Goal: Task Accomplishment & Management: Complete application form

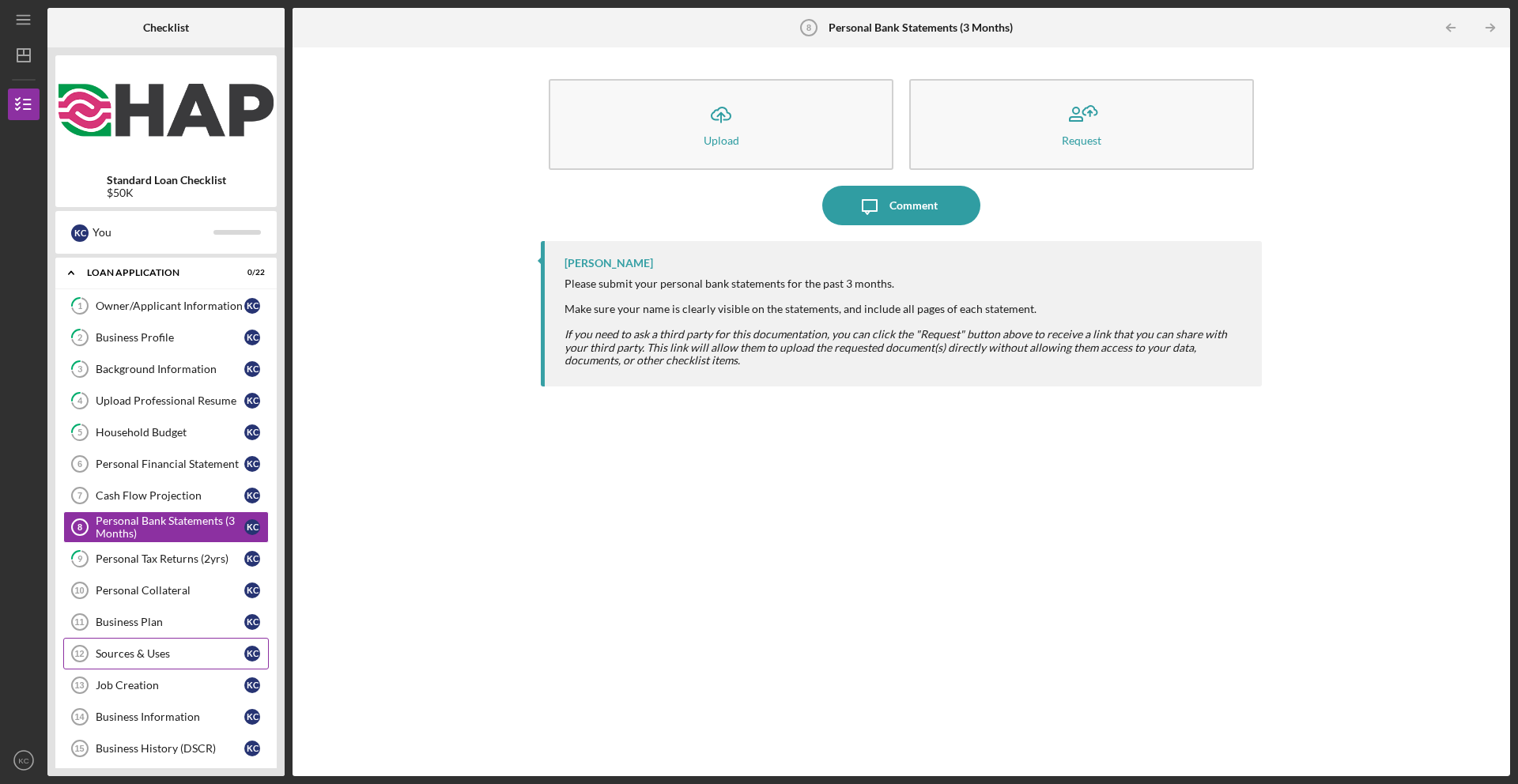
scroll to position [118, 0]
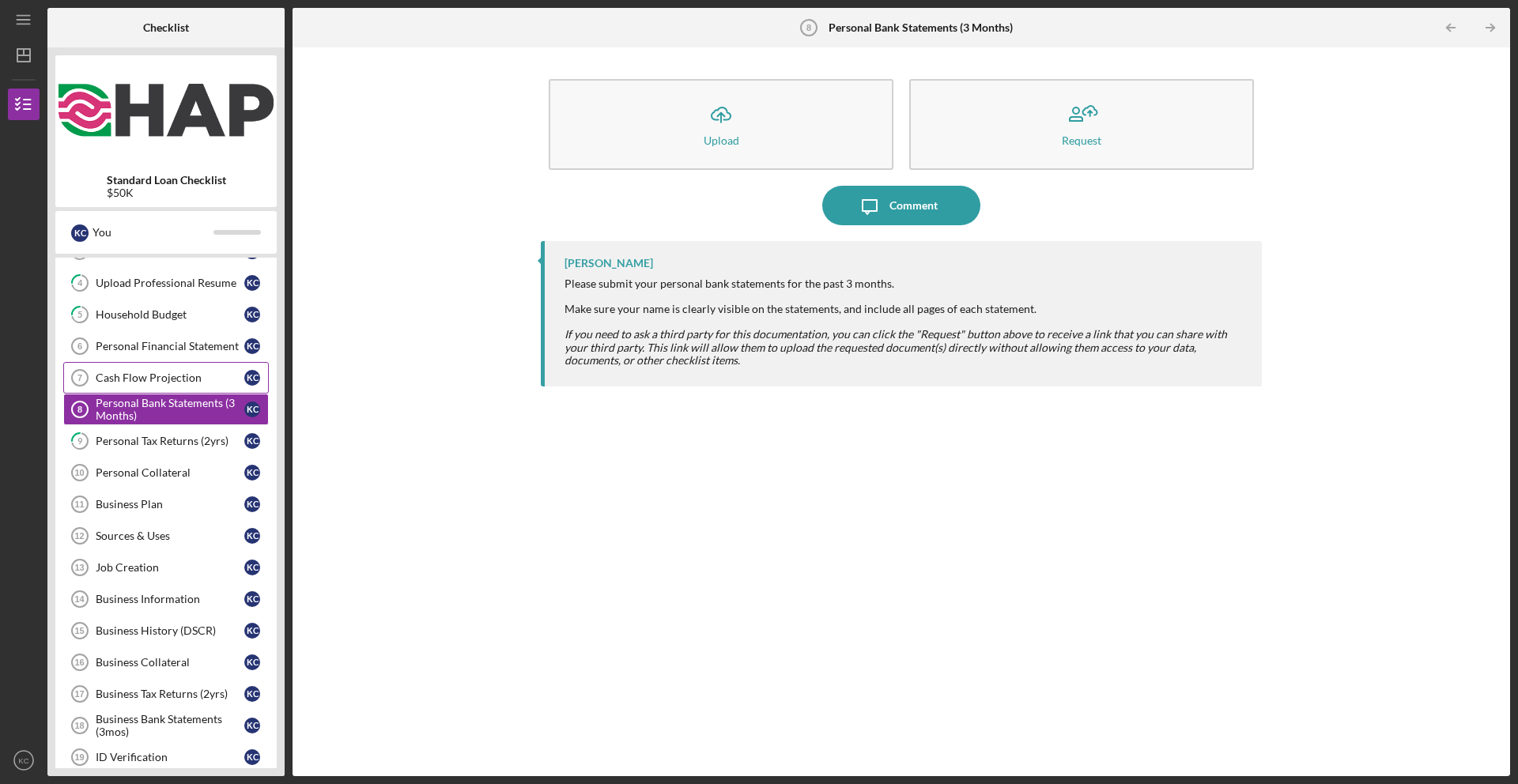
click at [181, 379] on div "Cash Flow Projection" at bounding box center [169, 378] width 148 height 13
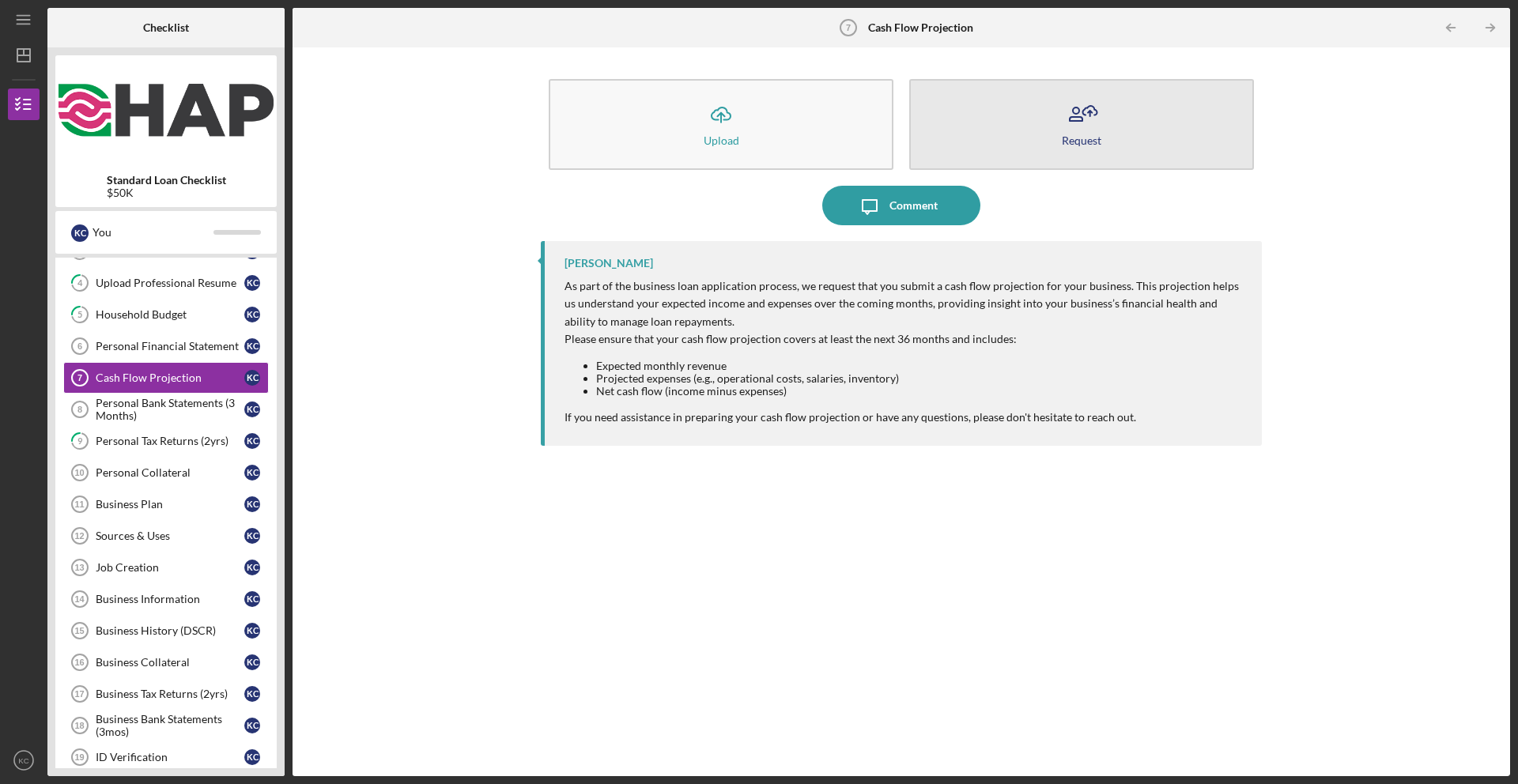
click at [1116, 128] on button "Request" at bounding box center [1081, 124] width 345 height 91
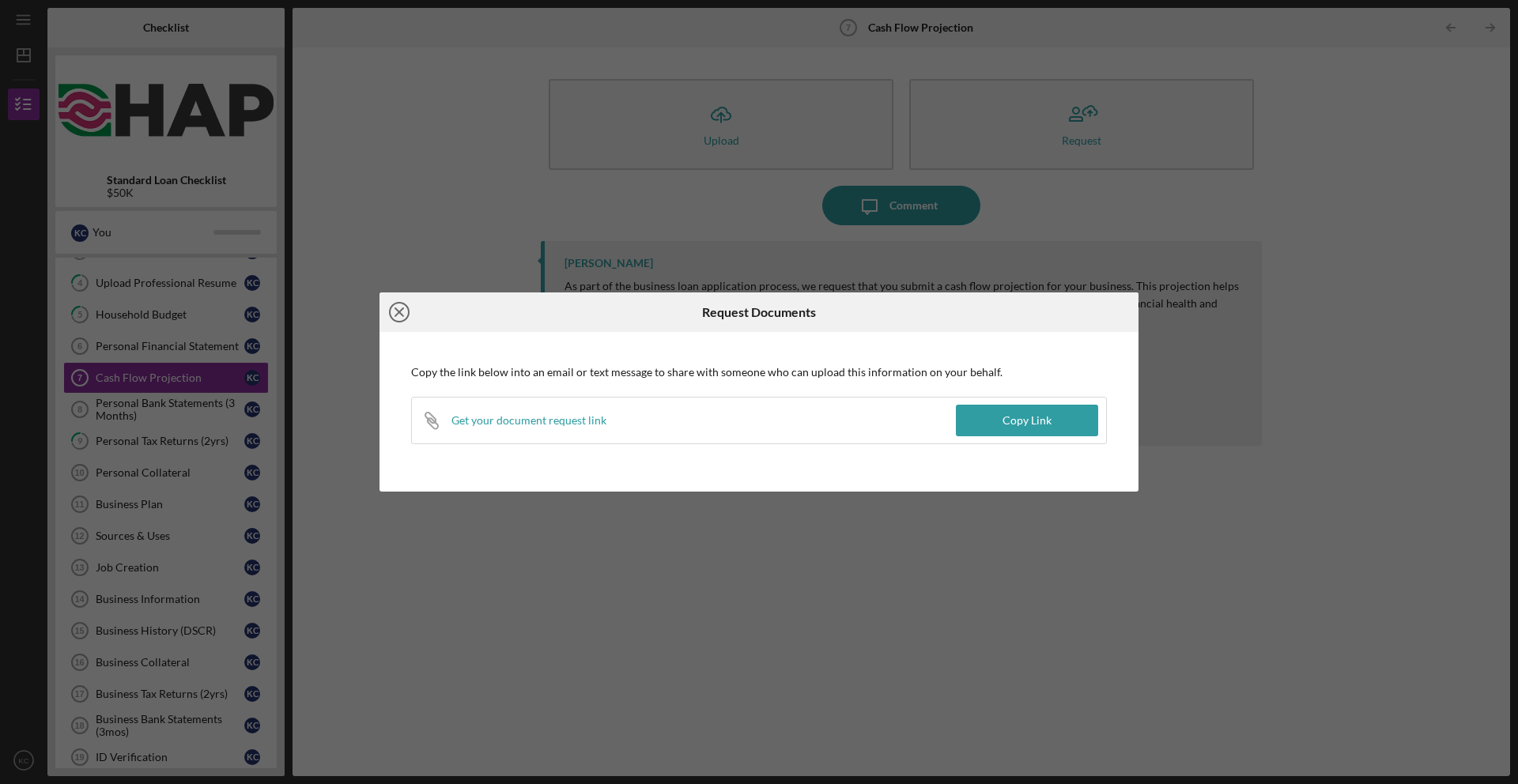
click at [402, 308] on line at bounding box center [399, 312] width 8 height 8
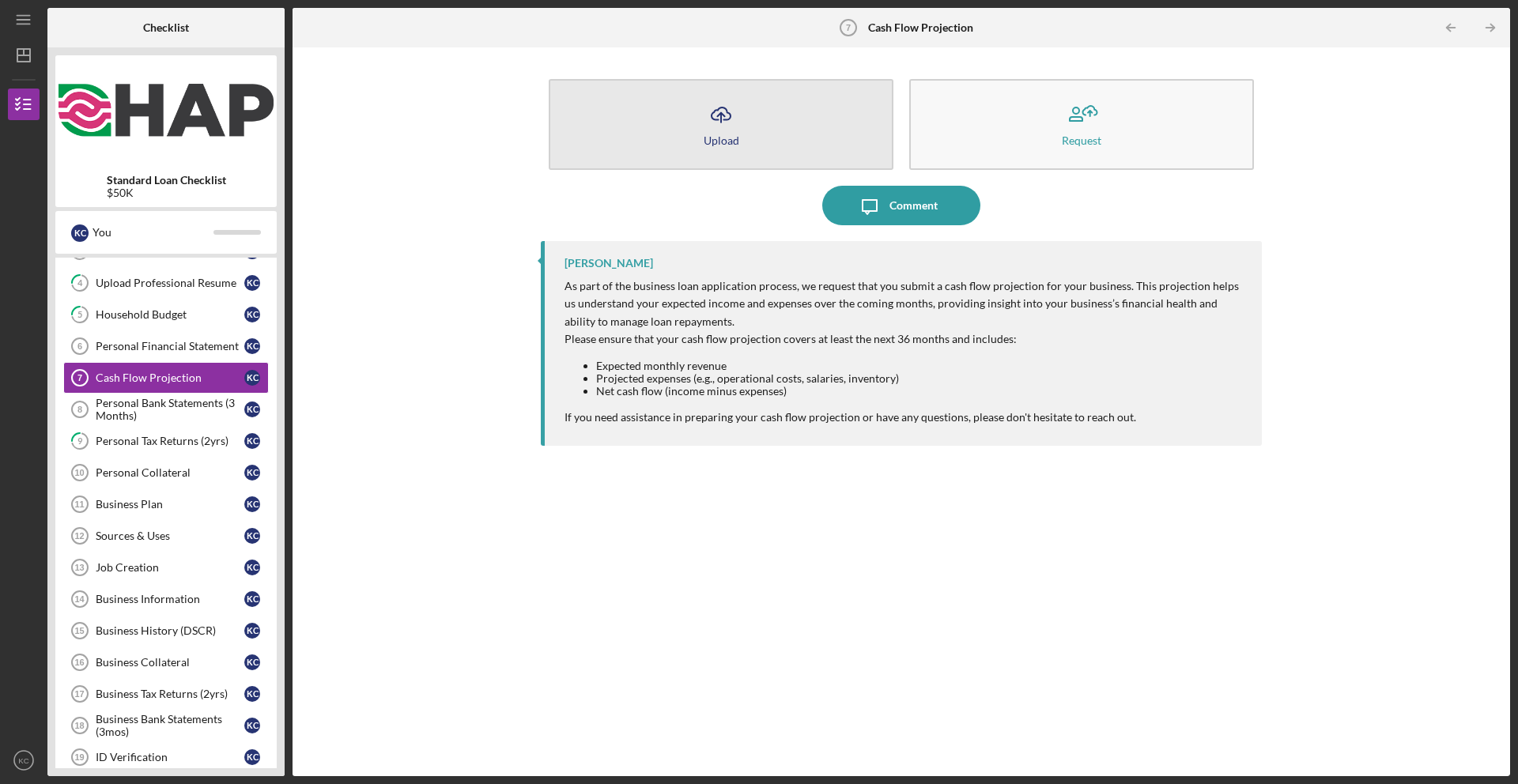
click at [775, 126] on button "Icon/Upload Upload" at bounding box center [721, 124] width 345 height 91
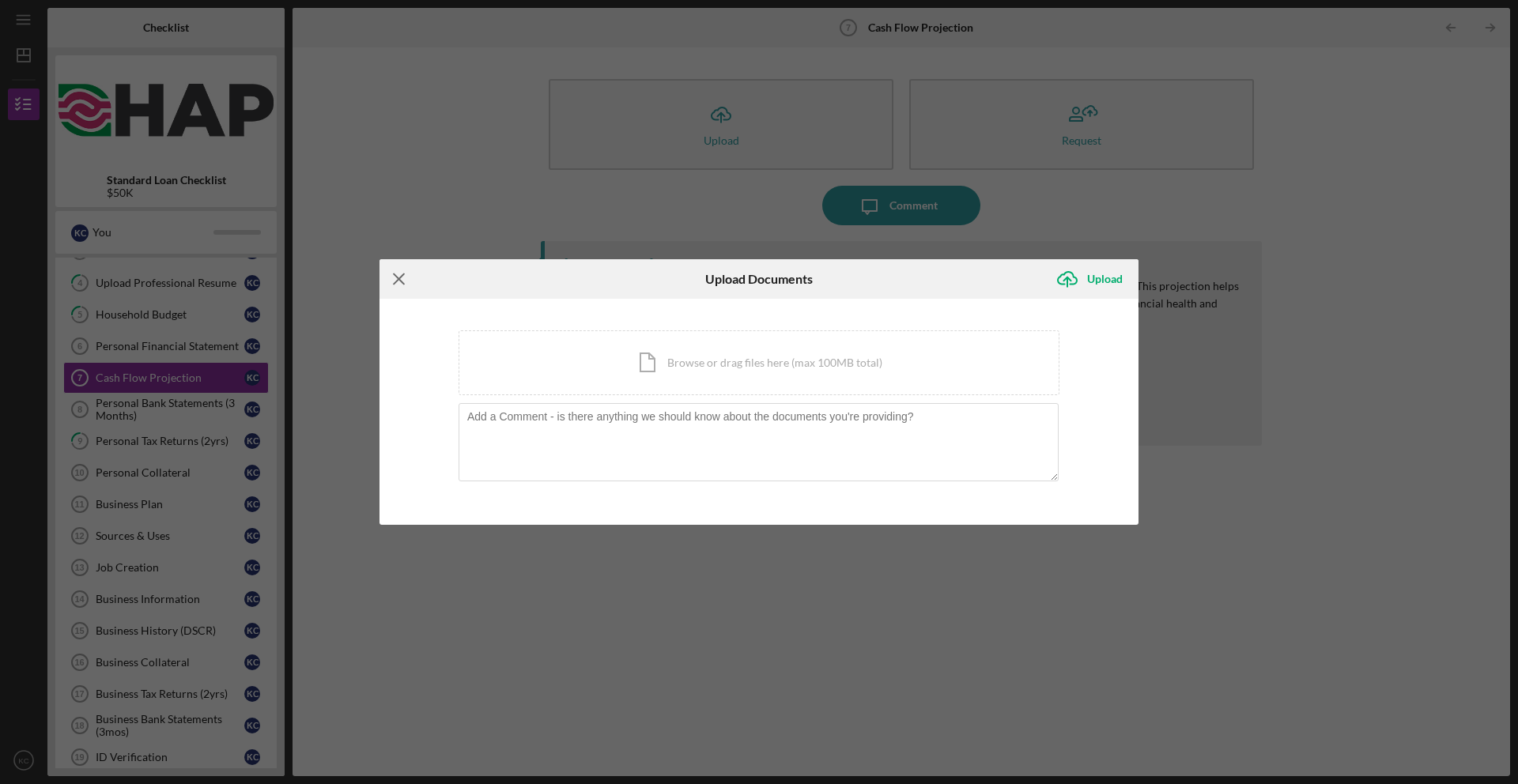
click at [392, 270] on icon "Icon/Menu Close" at bounding box center [399, 279] width 40 height 40
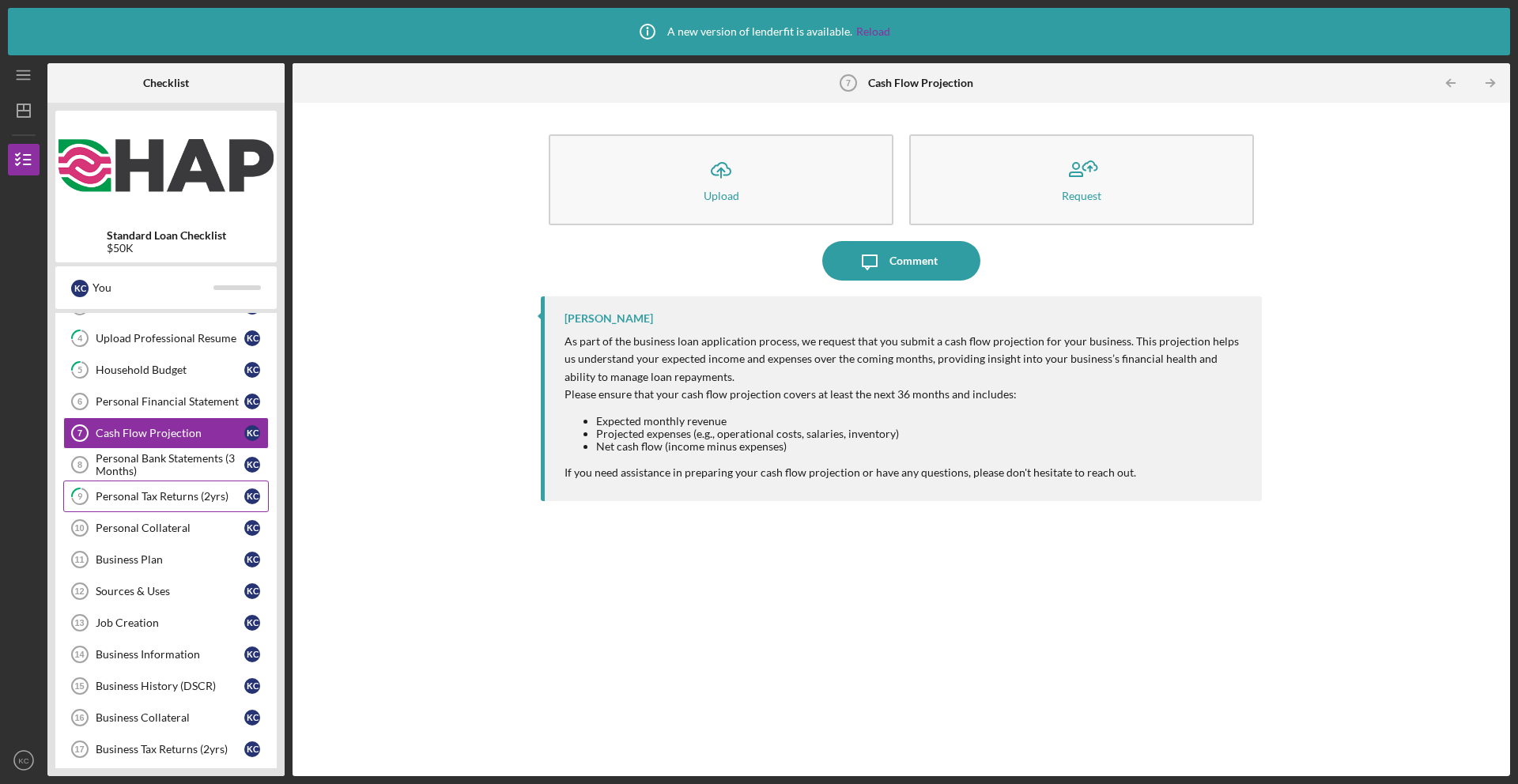
click at [187, 500] on div "Personal Tax Returns (2yrs)" at bounding box center [169, 496] width 148 height 13
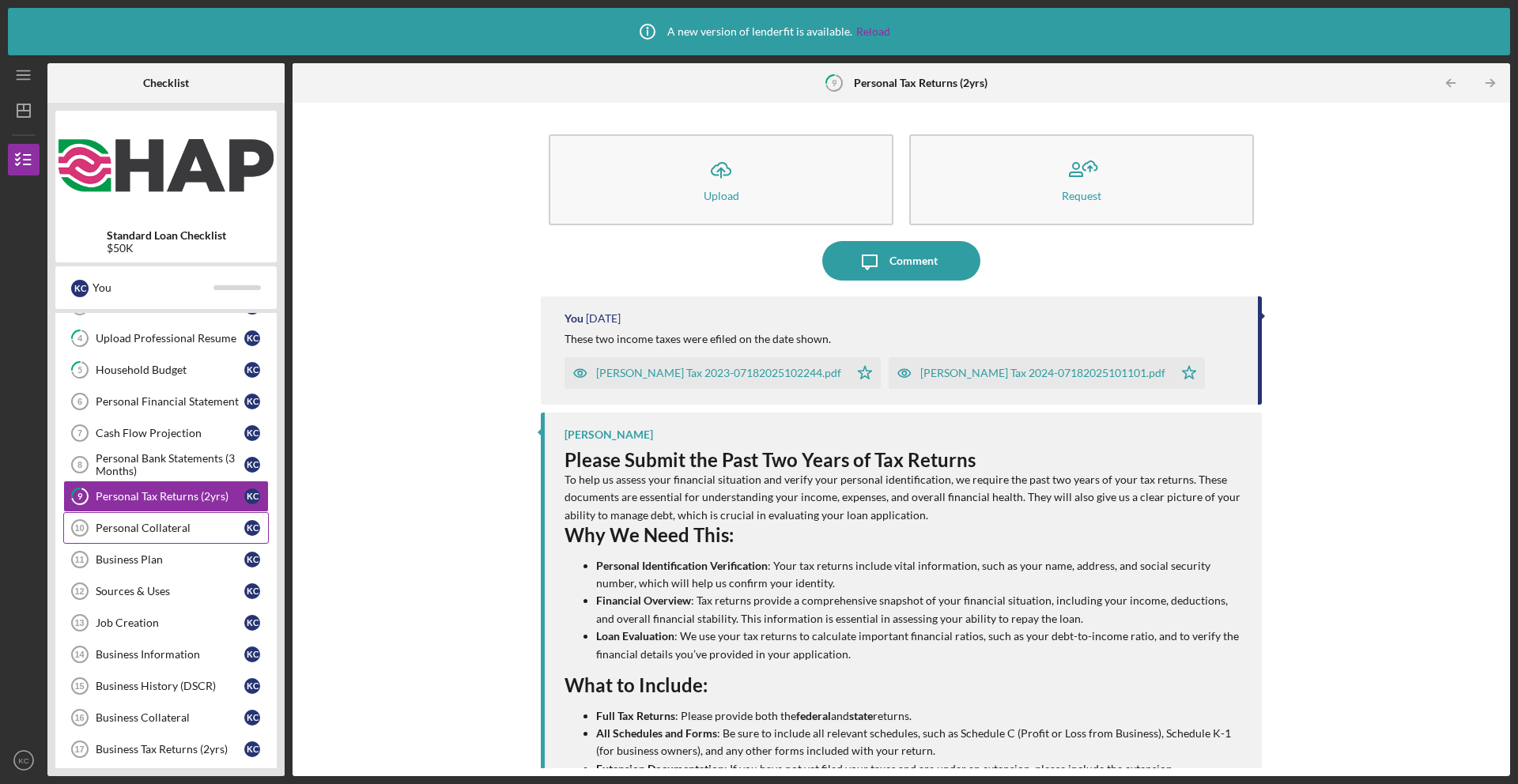
click at [173, 532] on div "Personal Collateral" at bounding box center [169, 528] width 148 height 13
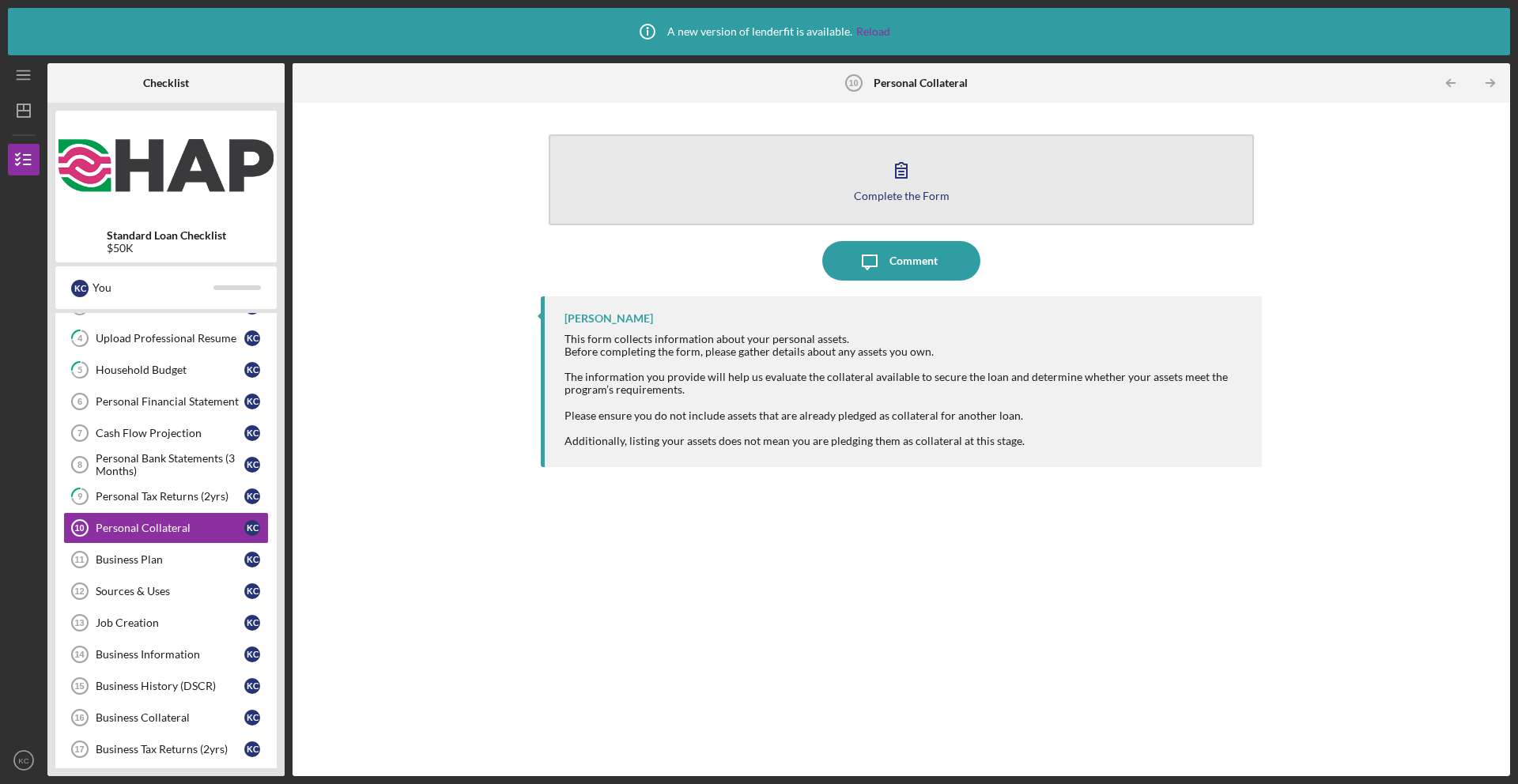
click at [924, 185] on button "Complete the Form Form" at bounding box center [902, 180] width 705 height 91
